Goal: Find specific page/section: Find specific page/section

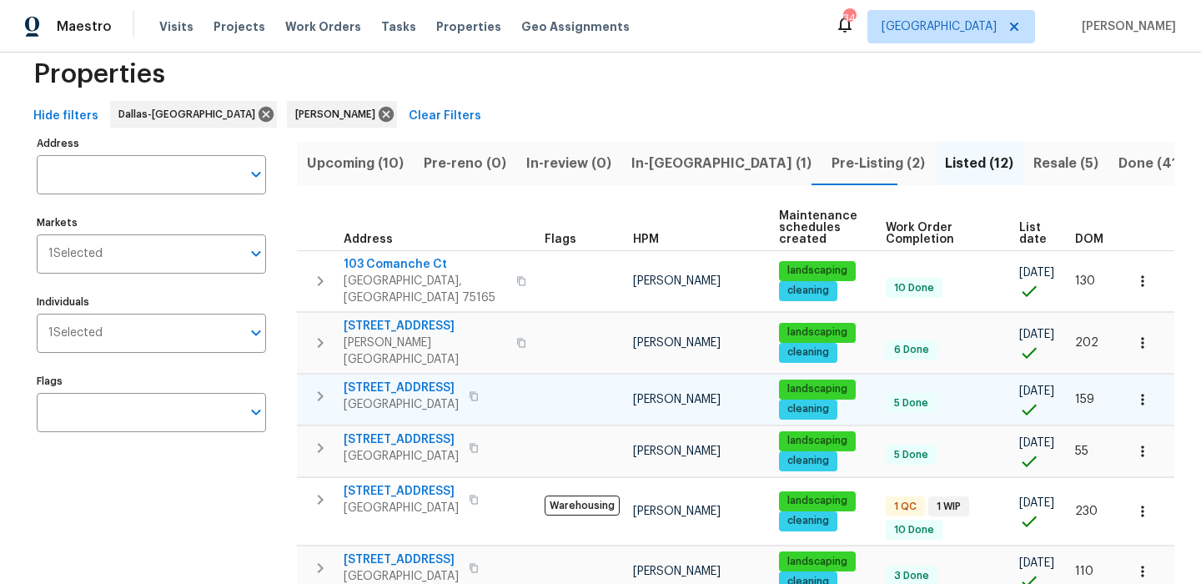
scroll to position [36, 0]
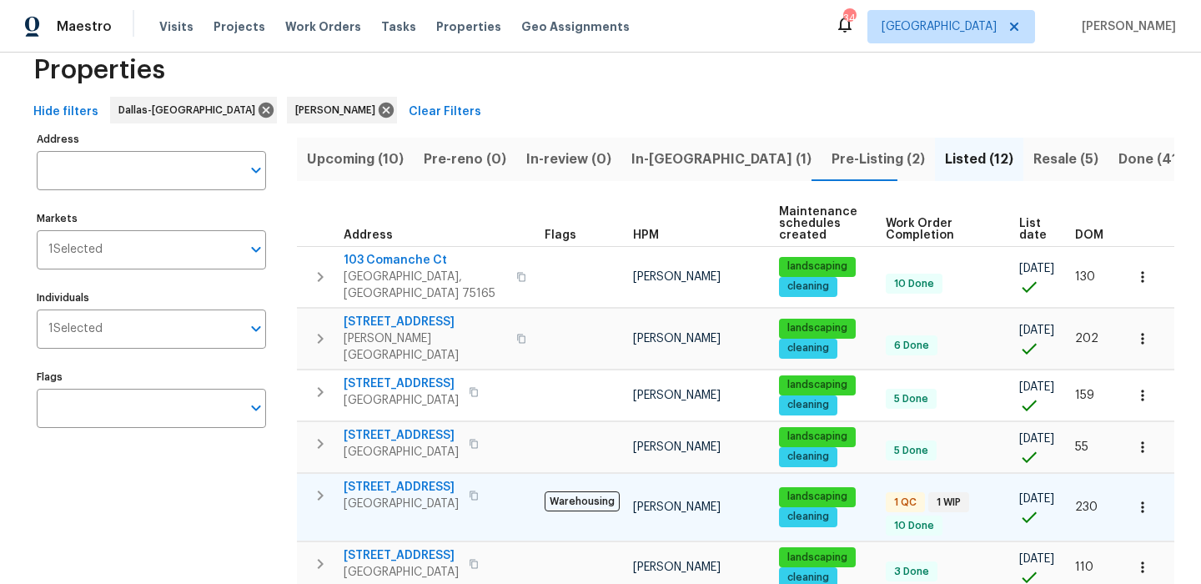
click at [426, 479] on span "[STREET_ADDRESS]" at bounding box center [401, 487] width 115 height 17
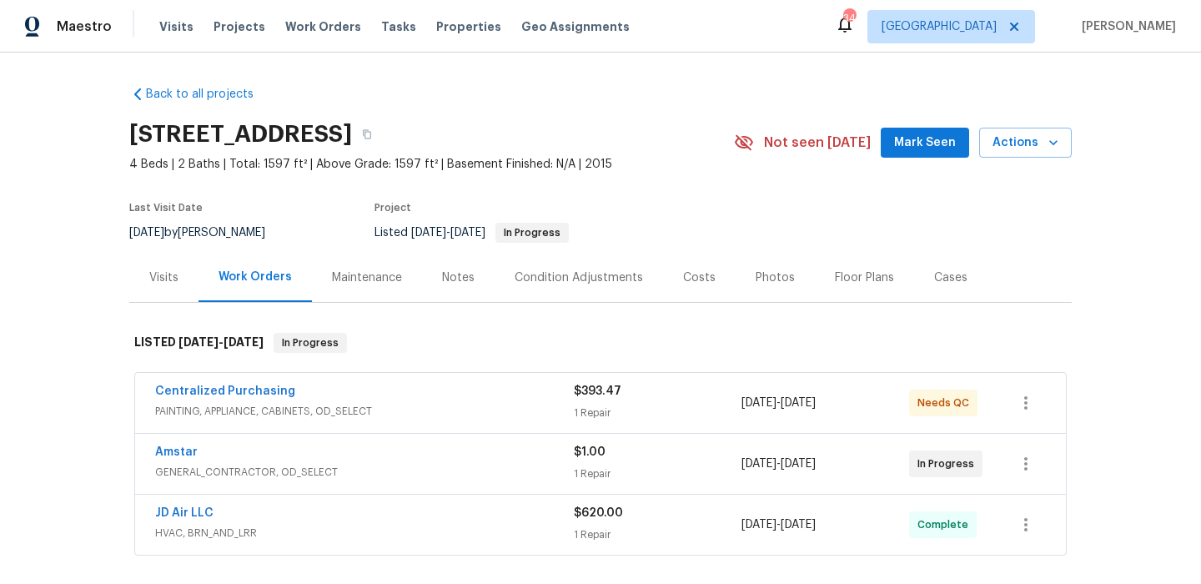
click at [380, 405] on span "PAINTING, APPLIANCE, CABINETS, OD_SELECT" at bounding box center [364, 411] width 419 height 17
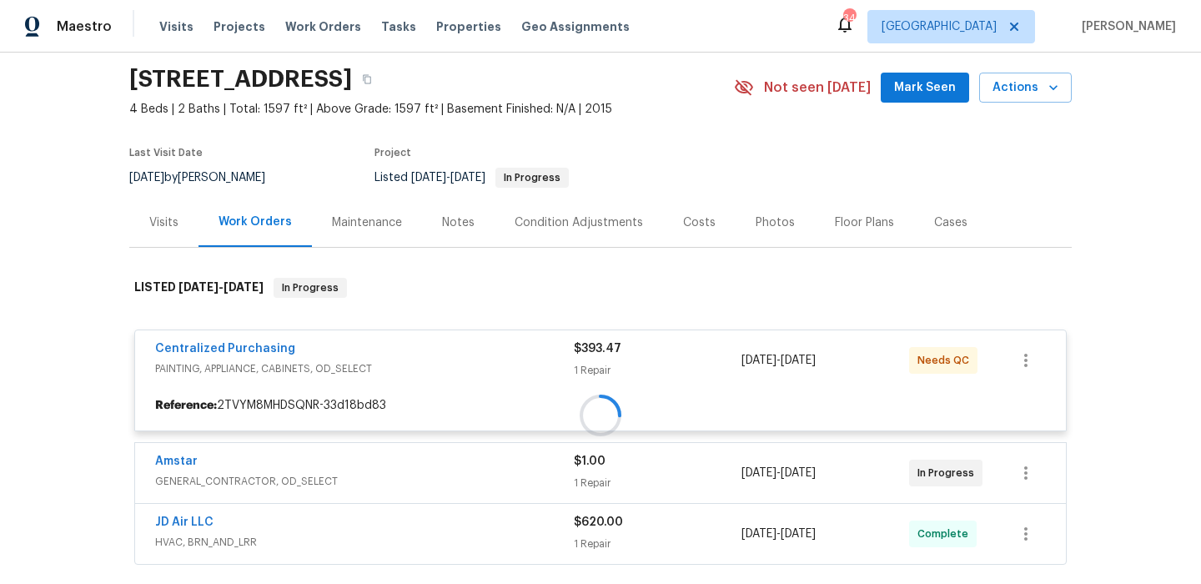
scroll to position [62, 0]
